Goal: Task Accomplishment & Management: Manage account settings

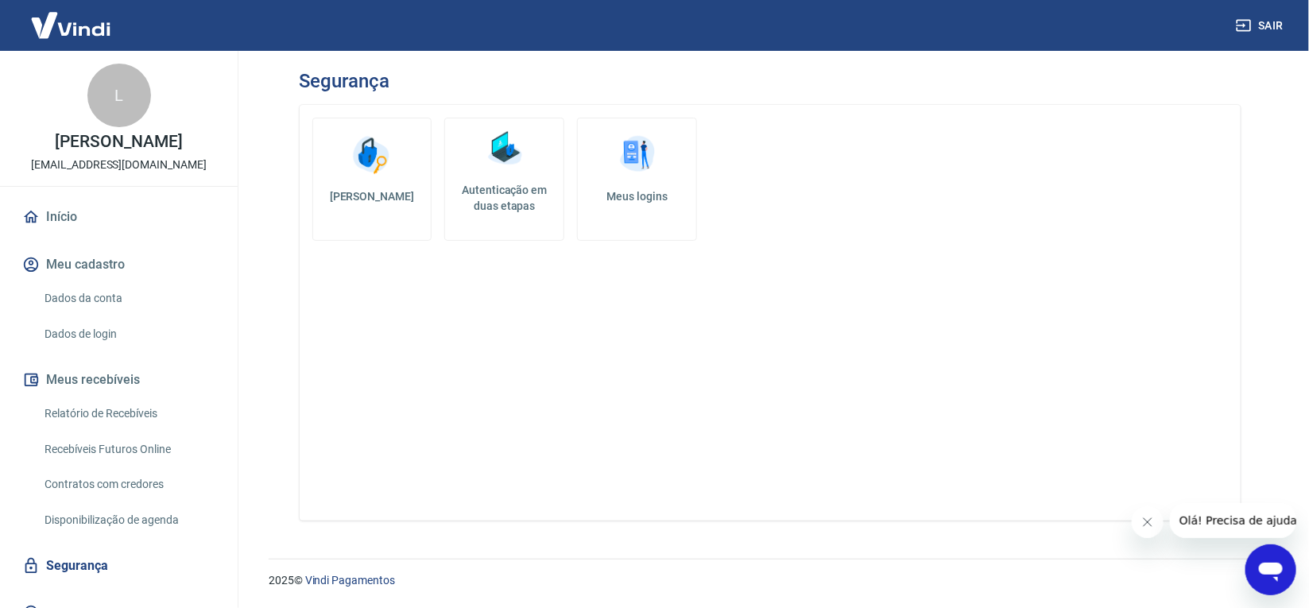
click at [109, 315] on link "Dados da conta" at bounding box center [128, 298] width 180 height 33
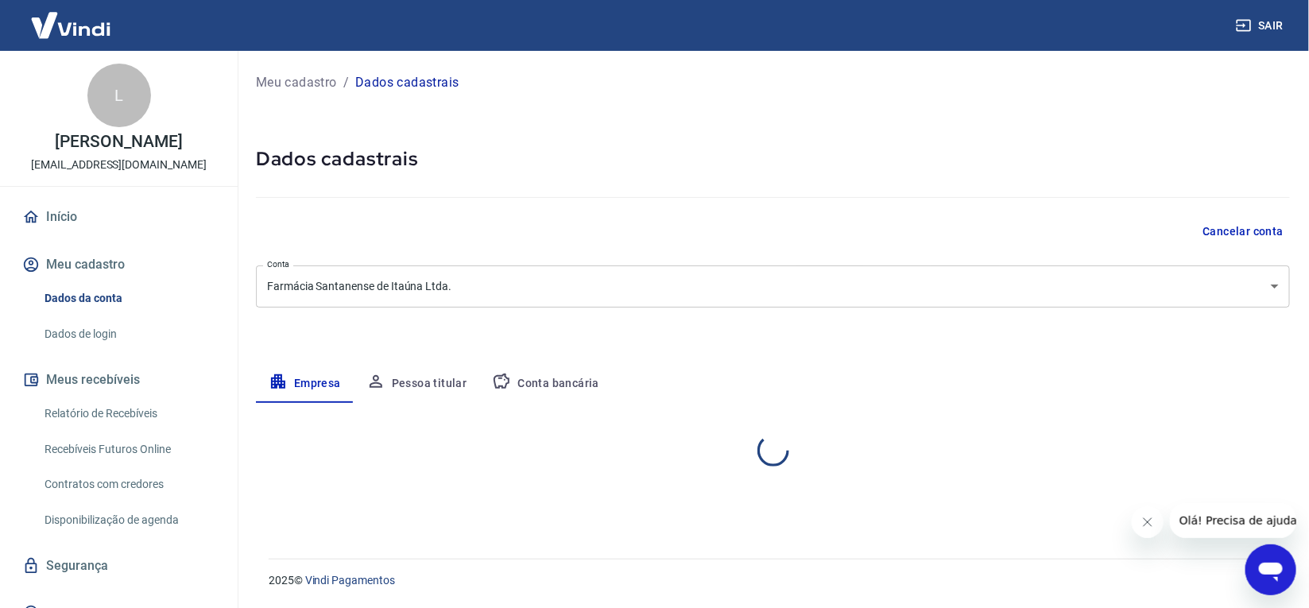
select select "MG"
select select "business"
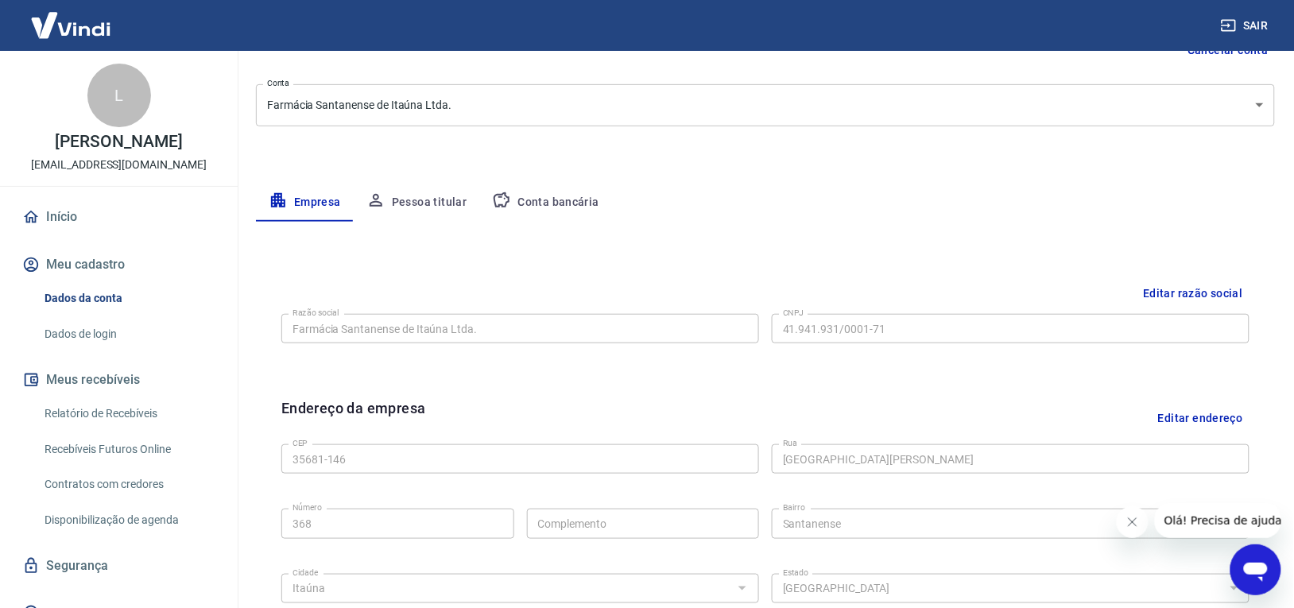
scroll to position [199, 0]
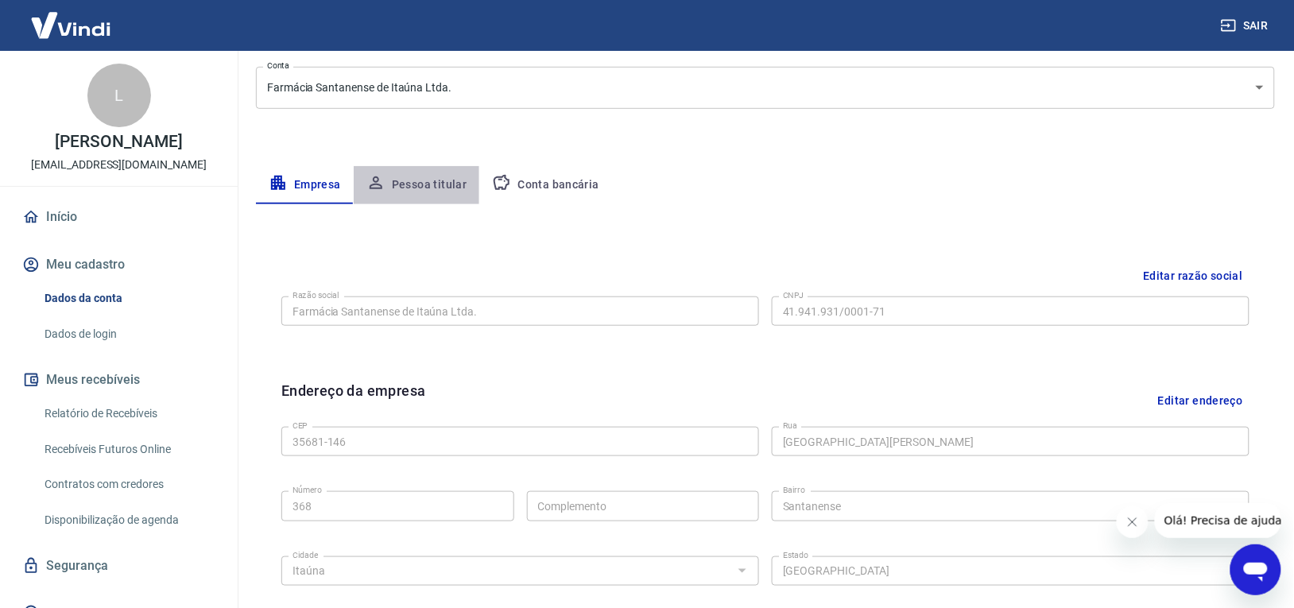
click at [441, 189] on button "Pessoa titular" at bounding box center [417, 185] width 126 height 38
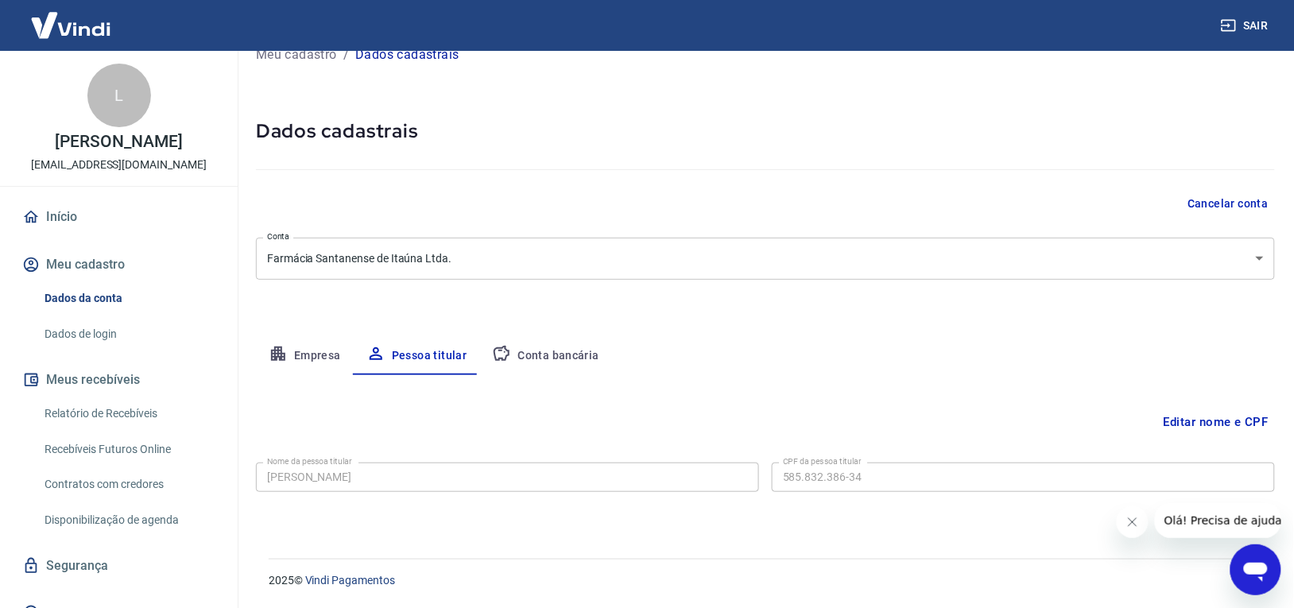
scroll to position [0, 0]
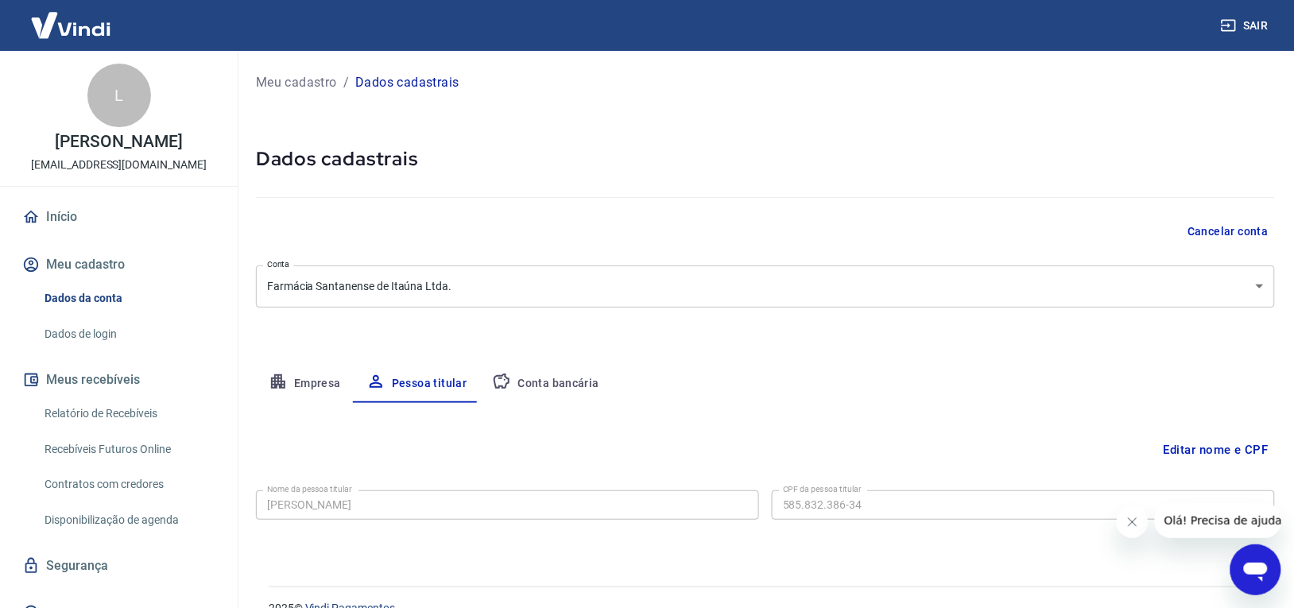
click at [525, 374] on button "Conta bancária" at bounding box center [545, 384] width 133 height 38
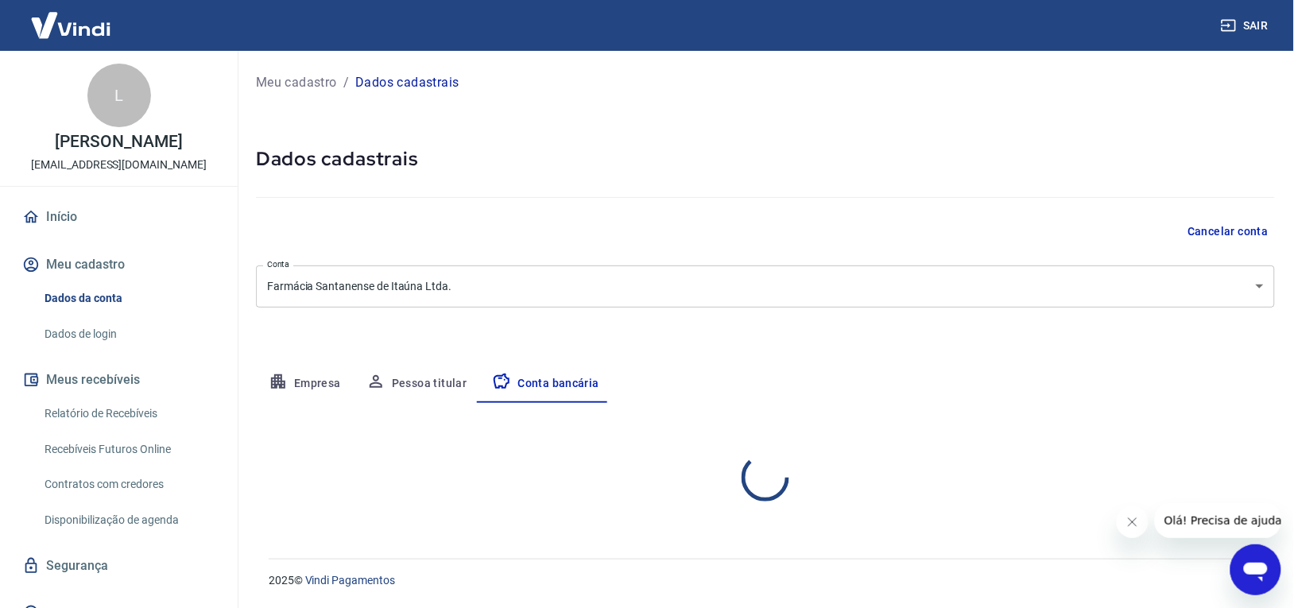
select select "1"
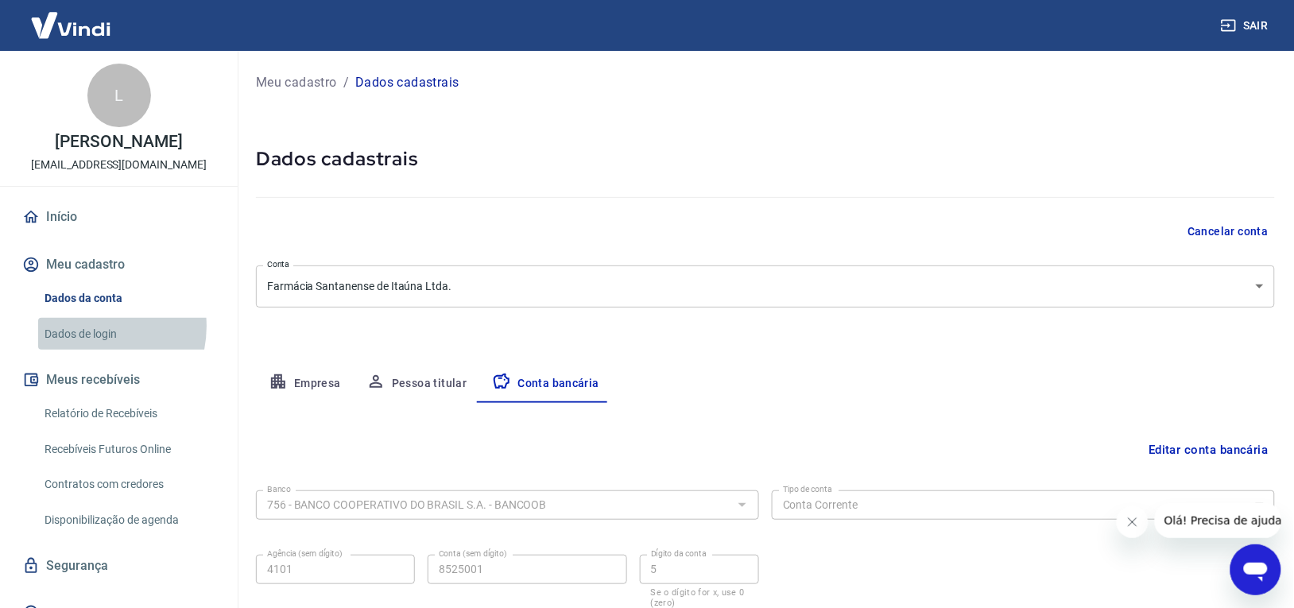
click at [87, 343] on link "Dados de login" at bounding box center [128, 334] width 180 height 33
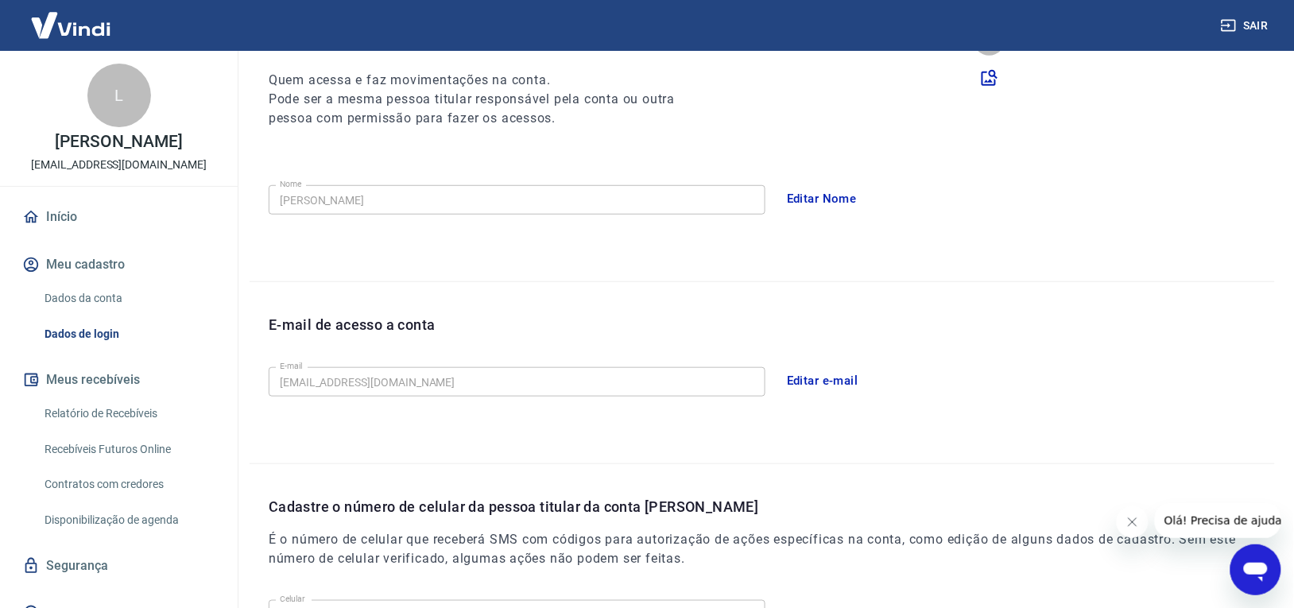
scroll to position [410, 0]
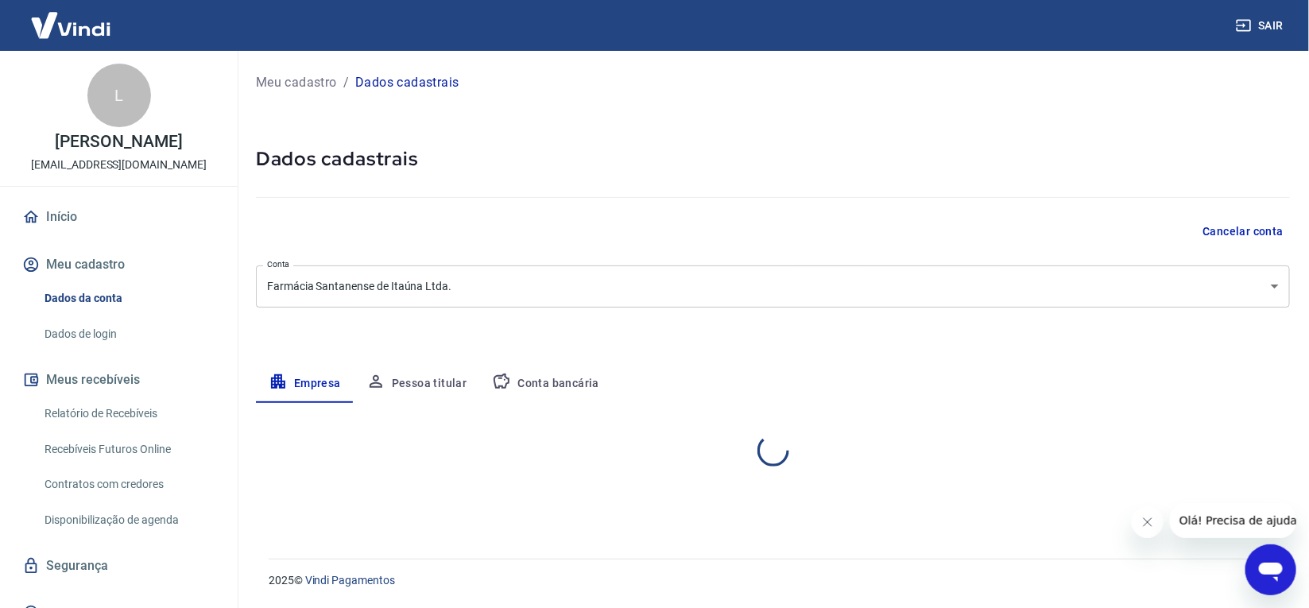
select select "MG"
select select "business"
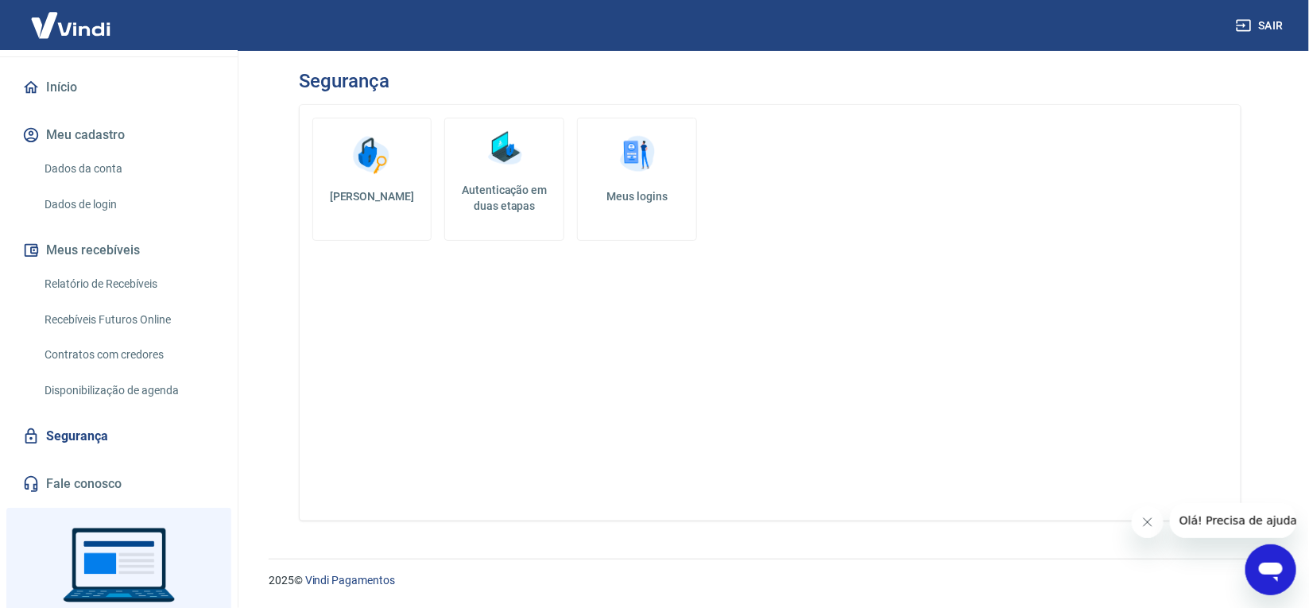
scroll to position [231, 0]
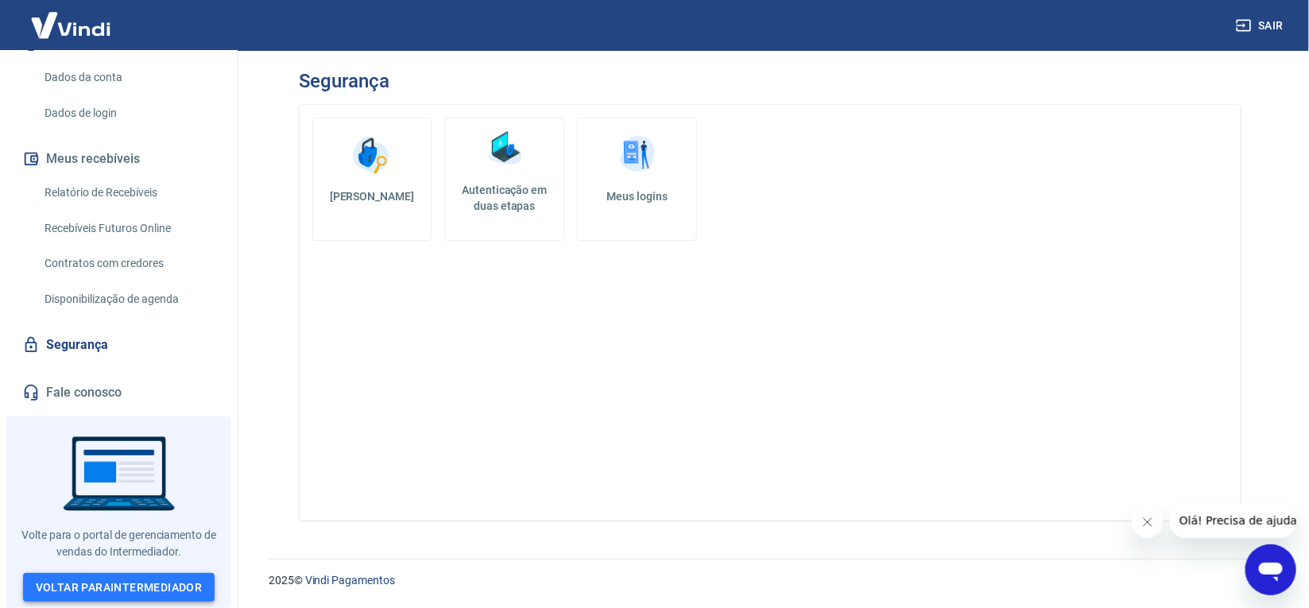
click at [100, 583] on link "Voltar para Intermediador" at bounding box center [119, 587] width 192 height 29
